Goal: Information Seeking & Learning: Learn about a topic

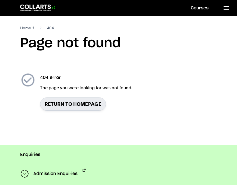
click at [50, 11] on 1 "Go to homepage" at bounding box center [35, 8] width 31 height 6
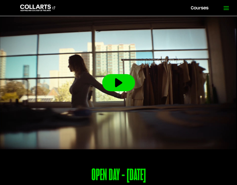
click at [228, 8] on line at bounding box center [226, 8] width 5 height 0
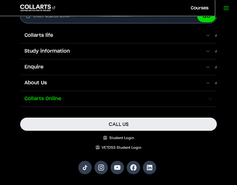
scroll to position [136, 0]
click at [107, 97] on span "Collarts Online" at bounding box center [113, 99] width 187 height 7
click at [209, 99] on span at bounding box center [210, 98] width 5 height 5
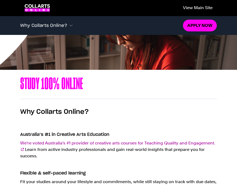
click at [192, 9] on link "View main site" at bounding box center [198, 8] width 38 height 12
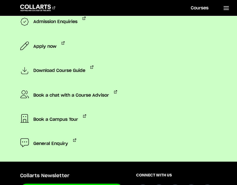
scroll to position [624, 0]
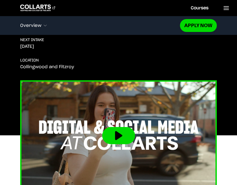
scroll to position [181, 0]
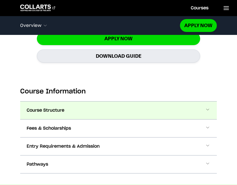
click at [82, 102] on button "Course Structure" at bounding box center [118, 111] width 197 height 18
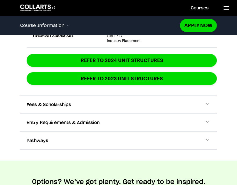
scroll to position [1179, 0]
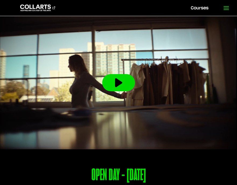
click at [226, 6] on icon at bounding box center [226, 8] width 6 height 6
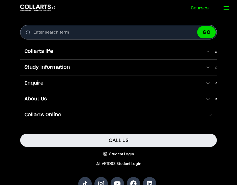
click at [198, 6] on link "Courses" at bounding box center [199, 8] width 31 height 16
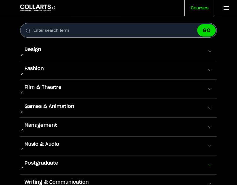
scroll to position [6, 0]
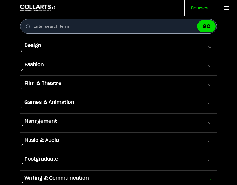
click at [146, 171] on button "Writing & Communication" at bounding box center [118, 180] width 197 height 19
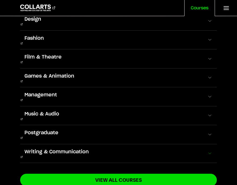
scroll to position [55, 0]
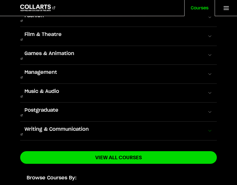
click at [148, 122] on button "Writing & Communication" at bounding box center [118, 131] width 197 height 19
click at [210, 128] on span at bounding box center [209, 130] width 5 height 5
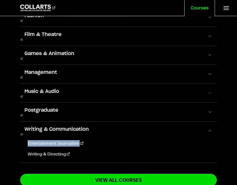
click at [82, 84] on button "Music & Audio" at bounding box center [118, 93] width 197 height 19
click at [207, 34] on span at bounding box center [209, 36] width 5 height 5
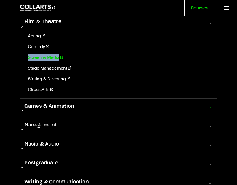
scroll to position [77, 0]
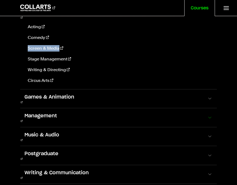
click at [89, 108] on button "Management" at bounding box center [118, 117] width 197 height 19
click at [208, 115] on span at bounding box center [209, 117] width 5 height 5
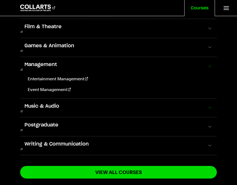
scroll to position [39, 0]
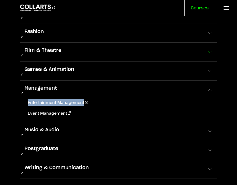
click at [70, 44] on button "Film & Theatre" at bounding box center [118, 52] width 197 height 19
click at [210, 45] on button "Film & Theatre" at bounding box center [118, 52] width 197 height 19
click at [208, 43] on button "Film & Theatre" at bounding box center [118, 52] width 197 height 19
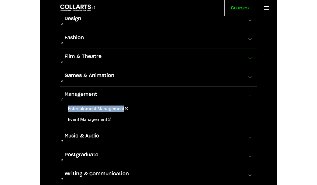
scroll to position [0, 0]
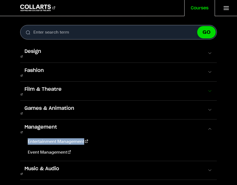
click at [71, 82] on button "Film & Theatre" at bounding box center [118, 91] width 197 height 19
click at [224, 82] on div "Search. Enter search term GO Design Digital & Social Media Graphic & Digital De…" at bounding box center [118, 105] width 237 height 160
click at [208, 89] on span at bounding box center [209, 91] width 5 height 5
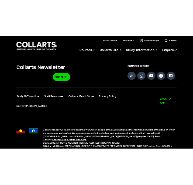
scroll to position [1393, 0]
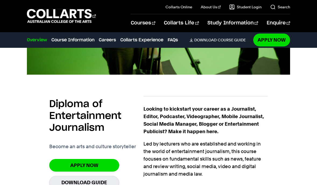
scroll to position [297, 0]
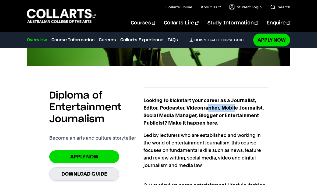
drag, startPoint x: 208, startPoint y: 108, endPoint x: 235, endPoint y: 107, distance: 27.5
click at [235, 107] on strong "Looking to kickstart your career as a Journalist, Editor, Podcaster, Videograph…" at bounding box center [203, 112] width 121 height 28
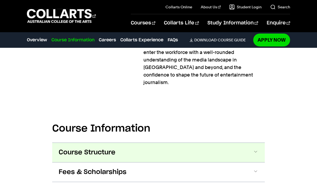
click at [171, 143] on button "Course Structure" at bounding box center [158, 152] width 213 height 19
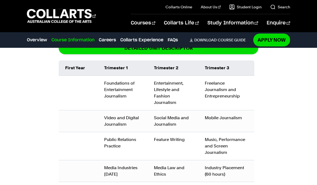
scroll to position [665, 0]
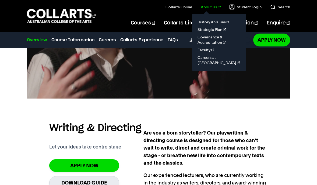
scroll to position [272, 0]
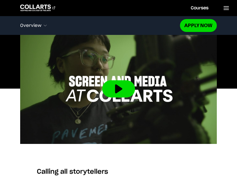
scroll to position [248, 0]
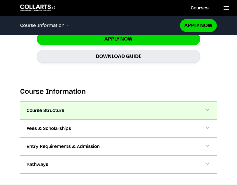
click at [44, 108] on span "Course Structure" at bounding box center [46, 111] width 38 height 6
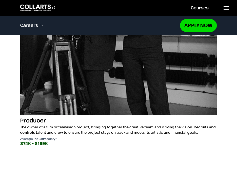
scroll to position [1925, 0]
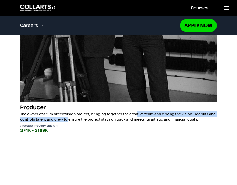
drag, startPoint x: 73, startPoint y: 110, endPoint x: 201, endPoint y: 108, distance: 127.3
click at [201, 111] on p "The owner of a film or television project, bringing together the creative team …" at bounding box center [118, 116] width 197 height 11
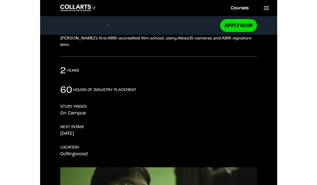
scroll to position [0, 0]
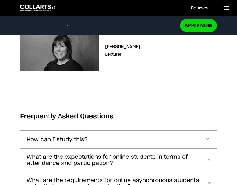
scroll to position [2422, 0]
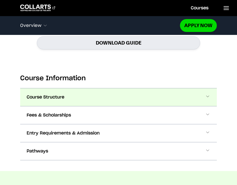
click at [114, 89] on button "Course Structure" at bounding box center [118, 98] width 197 height 18
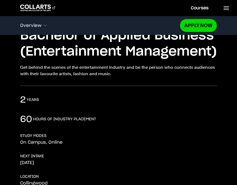
scroll to position [0, 0]
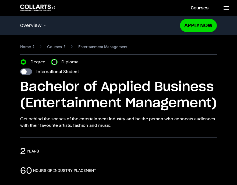
click at [57, 64] on input "Diploma" at bounding box center [54, 61] width 5 height 5
radio input "true"
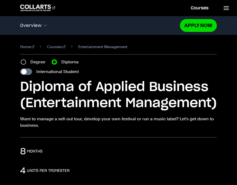
click at [34, 64] on label "Degree" at bounding box center [39, 62] width 18 height 6
click at [26, 64] on input "Degree" at bounding box center [23, 61] width 5 height 5
radio input "true"
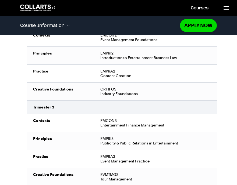
scroll to position [965, 0]
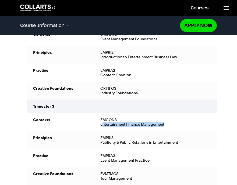
drag, startPoint x: 178, startPoint y: 112, endPoint x: 103, endPoint y: 112, distance: 75.4
click at [103, 114] on td "EMCON3 Entertainment Finance Management" at bounding box center [155, 123] width 123 height 18
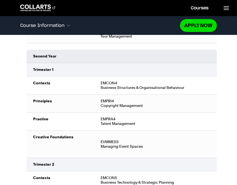
scroll to position [1109, 0]
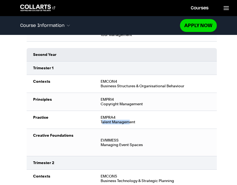
drag, startPoint x: 102, startPoint y: 109, endPoint x: 131, endPoint y: 111, distance: 28.8
click at [131, 115] on div "EMPRA4 Talent Management" at bounding box center [156, 119] width 110 height 9
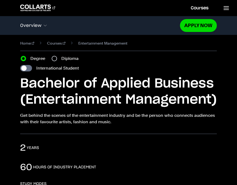
scroll to position [0, 0]
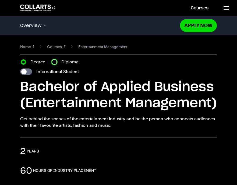
click at [55, 65] on input "Diploma" at bounding box center [54, 61] width 5 height 5
radio input "true"
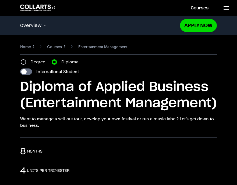
click at [31, 60] on label "Degree" at bounding box center [39, 62] width 18 height 6
click at [26, 60] on input "Degree" at bounding box center [23, 61] width 5 height 5
radio input "true"
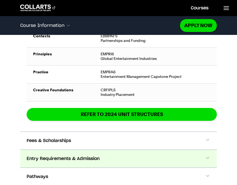
click at [87, 156] on span "Entry Requirements & Admission" at bounding box center [63, 159] width 73 height 6
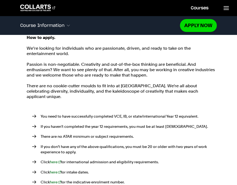
scroll to position [1443, 0]
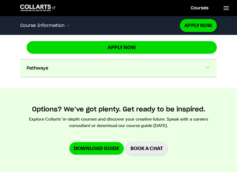
click at [77, 59] on button "Pathways" at bounding box center [118, 68] width 197 height 18
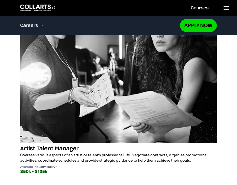
scroll to position [2087, 0]
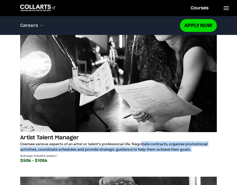
drag, startPoint x: 81, startPoint y: 126, endPoint x: 205, endPoint y: 134, distance: 124.0
click at [205, 135] on div "Artist Talent Manager Oversee various aspects of an artist or talent's professi…" at bounding box center [118, 150] width 197 height 30
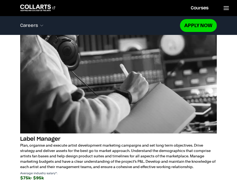
scroll to position [2521, 0]
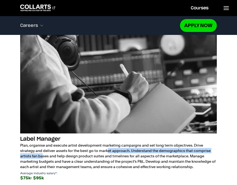
drag, startPoint x: 72, startPoint y: 129, endPoint x: 168, endPoint y: 134, distance: 96.5
click at [168, 143] on p "Plan, organise and execute artist development marketing campaigns and set long …" at bounding box center [118, 156] width 197 height 27
drag, startPoint x: 168, startPoint y: 134, endPoint x: 121, endPoint y: 142, distance: 48.1
click at [168, 143] on p "Plan, organise and execute artist development marketing campaigns and set long …" at bounding box center [118, 156] width 197 height 27
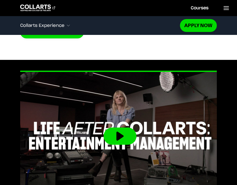
scroll to position [2844, 0]
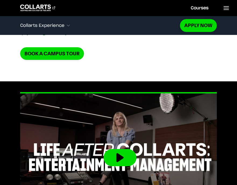
click at [122, 149] on button at bounding box center [120, 157] width 33 height 17
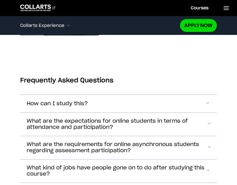
scroll to position [3456, 0]
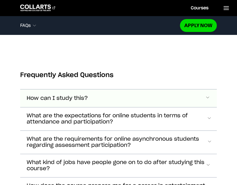
click at [129, 90] on button "How can I study this?" at bounding box center [118, 99] width 197 height 18
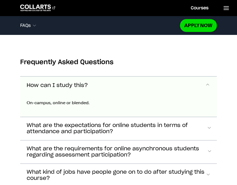
scroll to position [3478, 0]
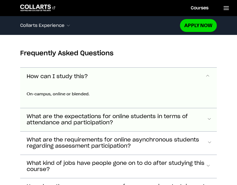
click at [88, 80] on span "What are the expectations for online students in terms of attendance and partic…" at bounding box center [57, 77] width 61 height 6
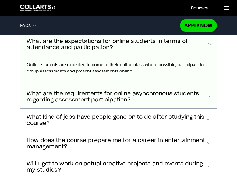
scroll to position [3561, 0]
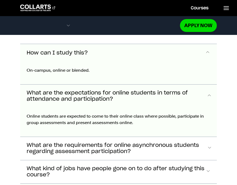
scroll to position [3531, 0]
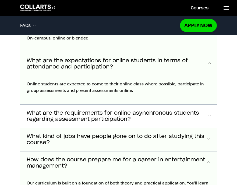
click at [108, 30] on button "What kind of jobs have people gone on to do after studying this course?" at bounding box center [118, 21] width 197 height 18
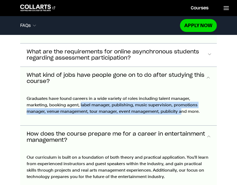
scroll to position [3595, 0]
drag, startPoint x: 80, startPoint y: 85, endPoint x: 184, endPoint y: 91, distance: 103.8
drag, startPoint x: 183, startPoint y: 91, endPoint x: 179, endPoint y: 92, distance: 4.1
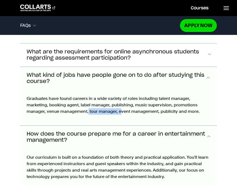
drag, startPoint x: 121, startPoint y: 95, endPoint x: 88, endPoint y: 94, distance: 33.1
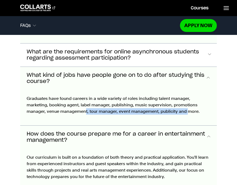
drag, startPoint x: 95, startPoint y: 94, endPoint x: 186, endPoint y: 94, distance: 91.0
drag, startPoint x: 109, startPoint y: 89, endPoint x: 174, endPoint y: 94, distance: 65.3
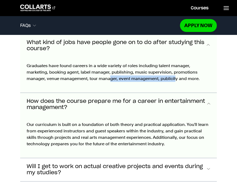
scroll to position [3669, 0]
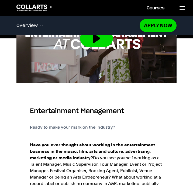
scroll to position [287, 0]
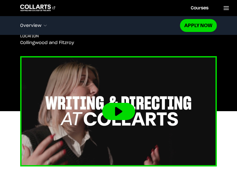
scroll to position [200, 0]
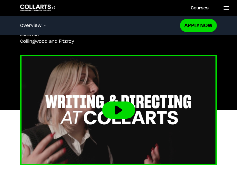
click at [118, 105] on button at bounding box center [118, 110] width 33 height 17
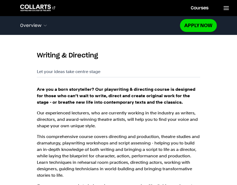
scroll to position [350, 0]
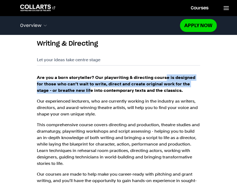
drag, startPoint x: 164, startPoint y: 72, endPoint x: 75, endPoint y: 82, distance: 89.9
click at [75, 82] on strong "Are you a born storyteller? Our playwriting & directing course is designed for …" at bounding box center [116, 84] width 159 height 18
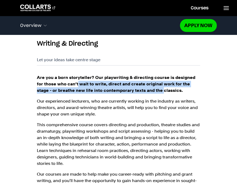
drag, startPoint x: 71, startPoint y: 81, endPoint x: 146, endPoint y: 82, distance: 75.6
click at [146, 82] on p "Are you a born storyteller? Our playwriting & directing course is designed for …" at bounding box center [118, 84] width 163 height 19
click at [146, 82] on strong "Are you a born storyteller? Our playwriting & directing course is designed for …" at bounding box center [116, 84] width 159 height 18
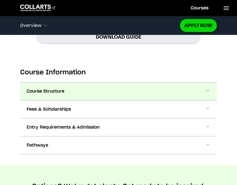
click at [79, 86] on button "Course Structure" at bounding box center [118, 92] width 197 height 18
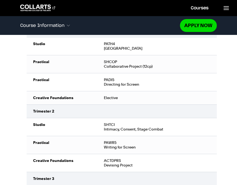
scroll to position [963, 0]
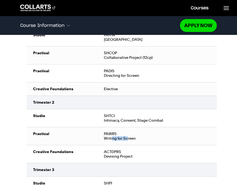
drag, startPoint x: 127, startPoint y: 130, endPoint x: 112, endPoint y: 132, distance: 15.0
click at [112, 132] on td "PAWR5 Writing for Screen" at bounding box center [157, 136] width 120 height 18
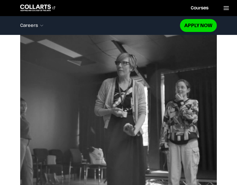
scroll to position [1707, 0]
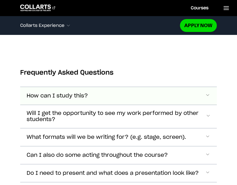
click at [99, 89] on button "How can I study this?" at bounding box center [118, 96] width 197 height 18
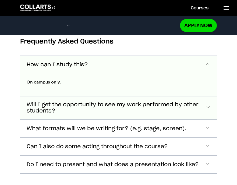
scroll to position [2578, 0]
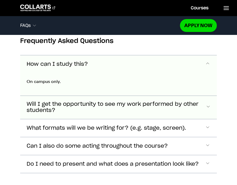
click at [88, 68] on span "Will I get the opportunity to see my work performed by other students?" at bounding box center [57, 64] width 61 height 6
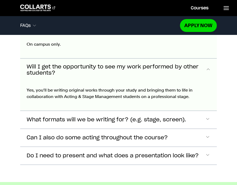
scroll to position [2618, 0]
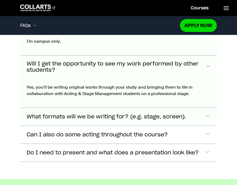
click at [88, 27] on span "What formats will we be writing for? (e.g. stage, screen)." at bounding box center [57, 24] width 61 height 6
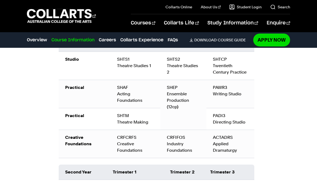
scroll to position [715, 0]
drag, startPoint x: 164, startPoint y: 96, endPoint x: 179, endPoint y: 104, distance: 17.2
click at [179, 104] on td "SHEP Ensemble Production (12cp)" at bounding box center [183, 105] width 46 height 50
click at [179, 104] on div "SHEP Ensemble Production (12cp)" at bounding box center [183, 97] width 33 height 26
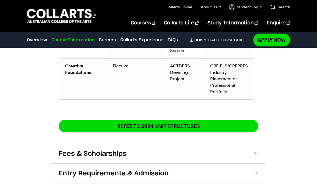
scroll to position [976, 0]
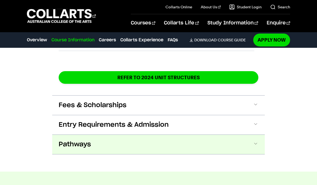
click at [107, 135] on button "Pathways" at bounding box center [158, 144] width 213 height 19
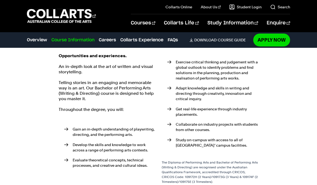
scroll to position [1090, 0]
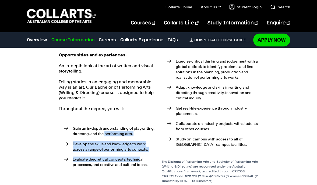
drag, startPoint x: 105, startPoint y: 129, endPoint x: 139, endPoint y: 154, distance: 41.5
click at [139, 154] on ul "Gain an in-depth understanding of playwriting, directing, and the performing ar…" at bounding box center [107, 147] width 97 height 60
click at [139, 157] on p "Evaluate theoretical concepts, technical processes, and creative and cultural i…" at bounding box center [114, 162] width 83 height 11
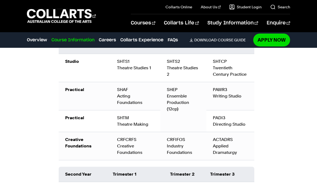
scroll to position [713, 0]
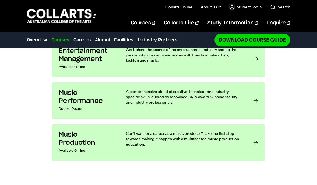
scroll to position [478, 0]
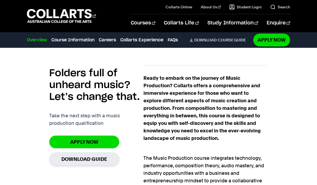
scroll to position [325, 0]
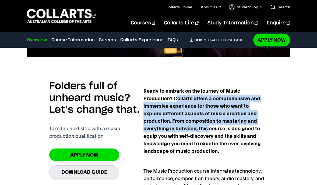
drag, startPoint x: 178, startPoint y: 100, endPoint x: 210, endPoint y: 125, distance: 41.2
click at [210, 125] on p "Ready to embark on the journey of Music Production? Collarts offers a comprehen…" at bounding box center [205, 121] width 124 height 68
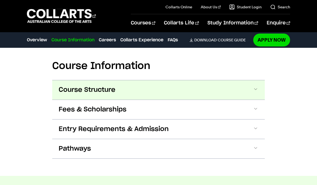
click at [151, 97] on button "Course Structure" at bounding box center [158, 89] width 213 height 19
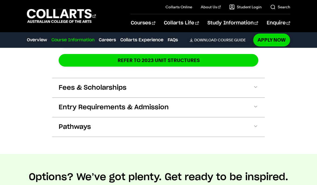
scroll to position [1211, 0]
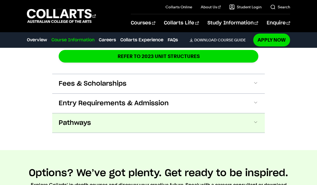
click at [133, 114] on button "Pathways" at bounding box center [158, 123] width 213 height 19
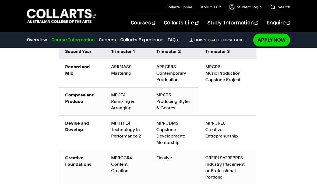
scroll to position [613, 0]
